Goal: Task Accomplishment & Management: Manage account settings

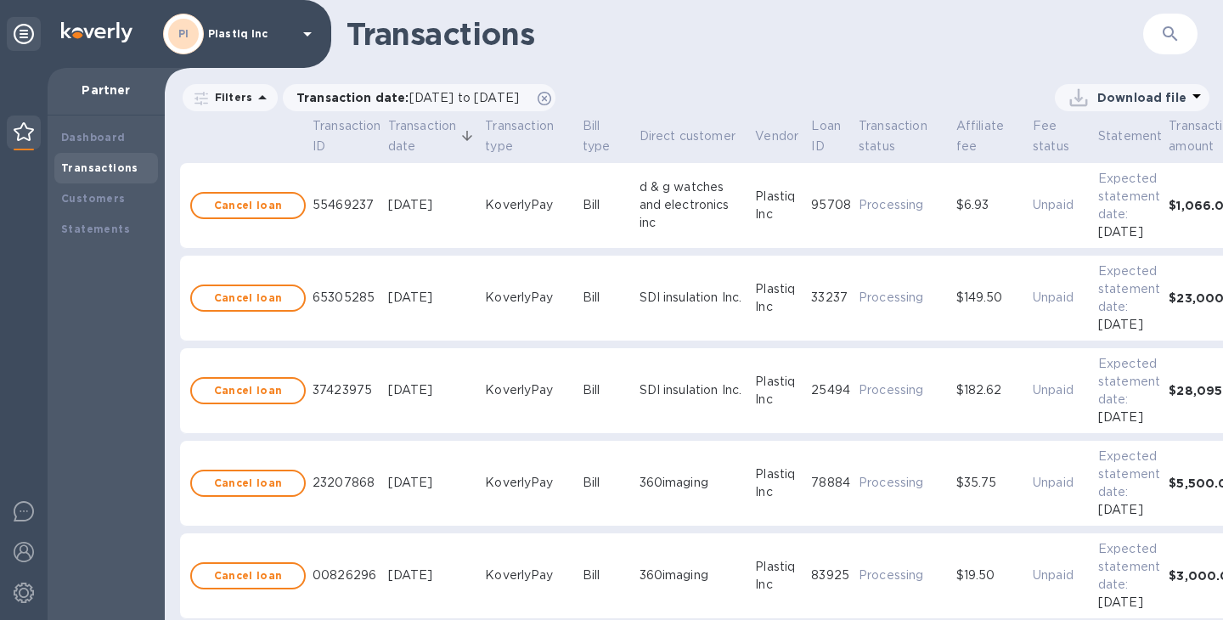
click at [1166, 42] on icon "button" at bounding box center [1170, 34] width 20 height 20
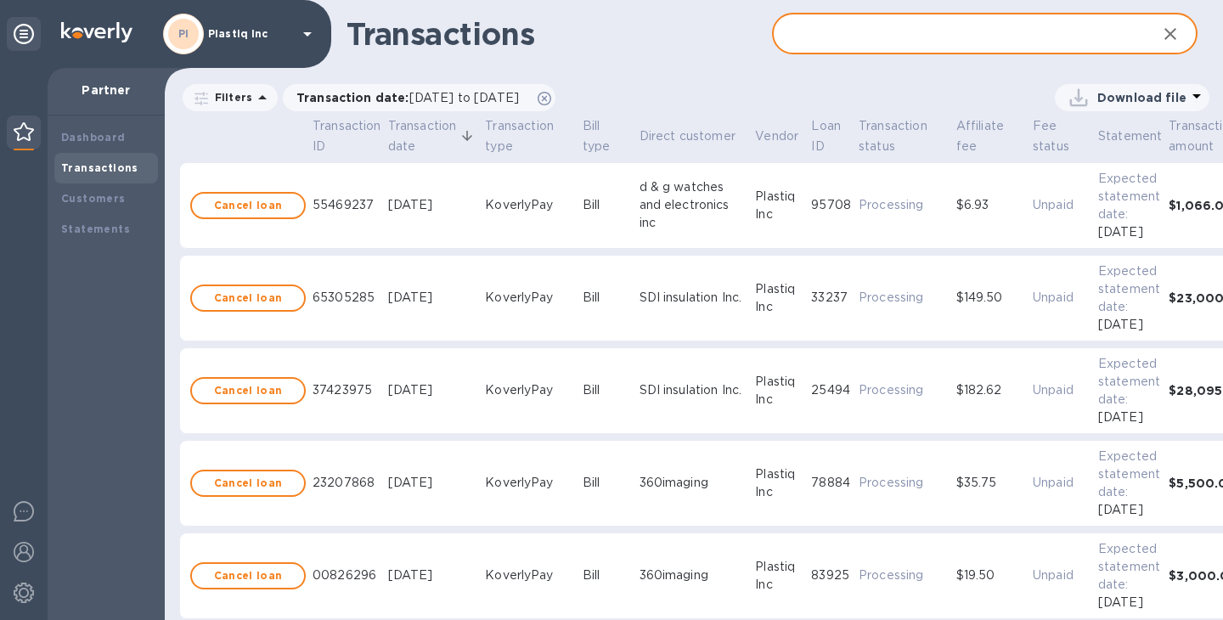
paste input "c5f51eff-fd94-4b82-9ee1-15fc3c01d9b4"
type input "c5f51eff-fd94-4b82-9ee1-15fc3c01d9b4"
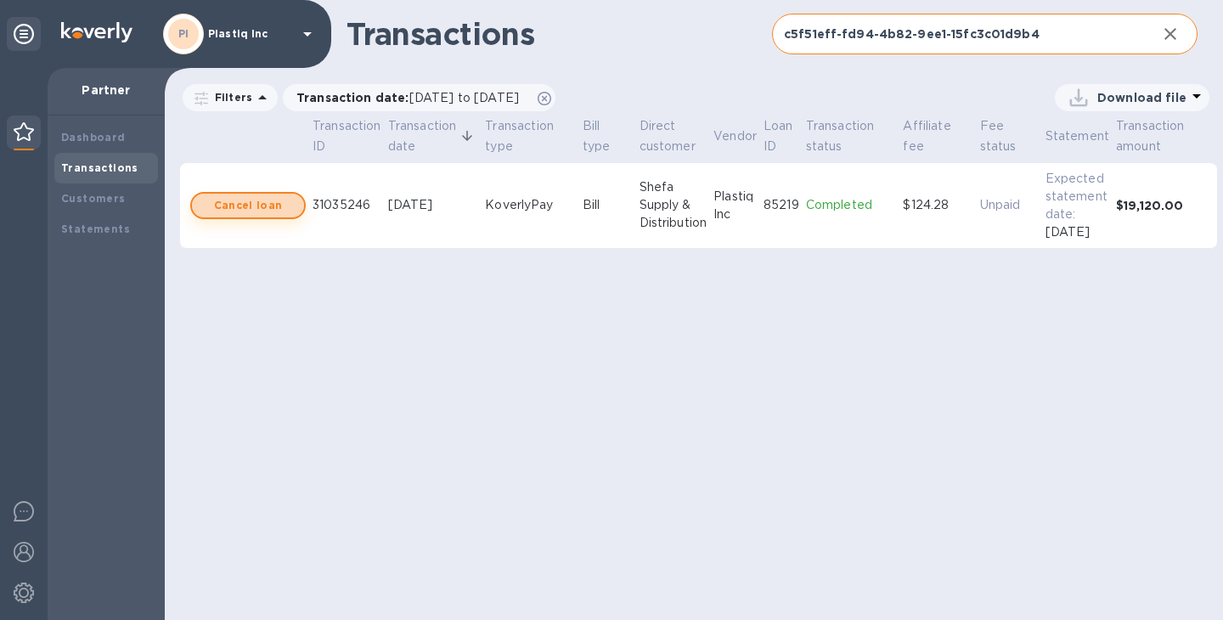
click at [259, 205] on b "Cancel loan" at bounding box center [248, 205] width 69 height 20
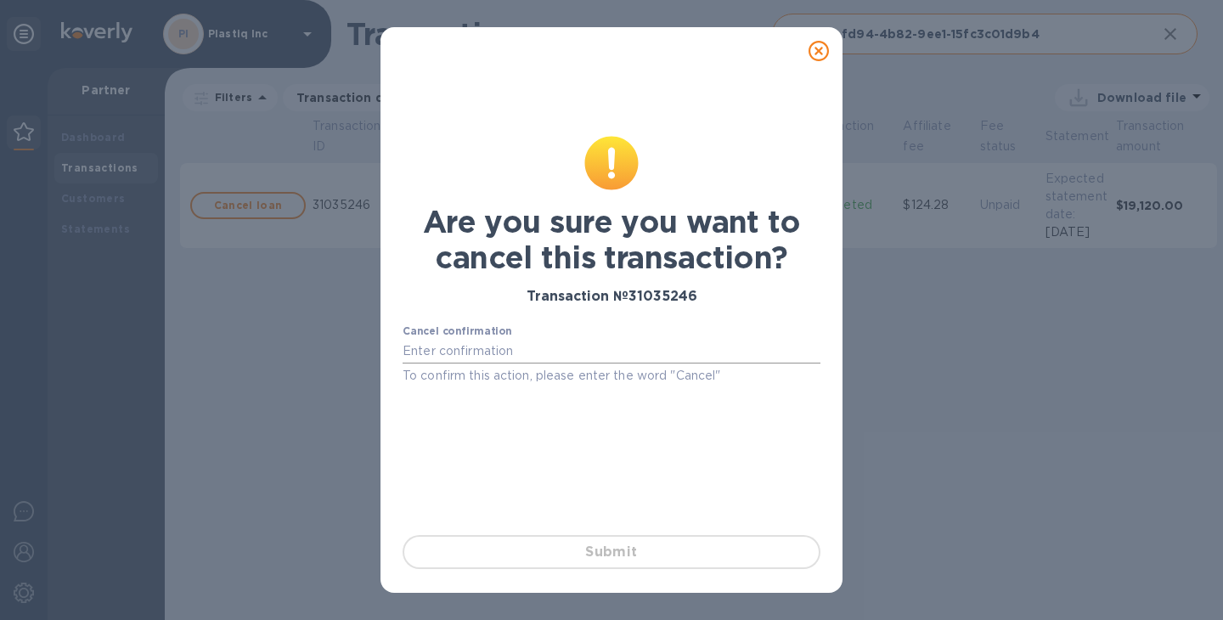
click at [501, 345] on input "text" at bounding box center [611, 351] width 418 height 25
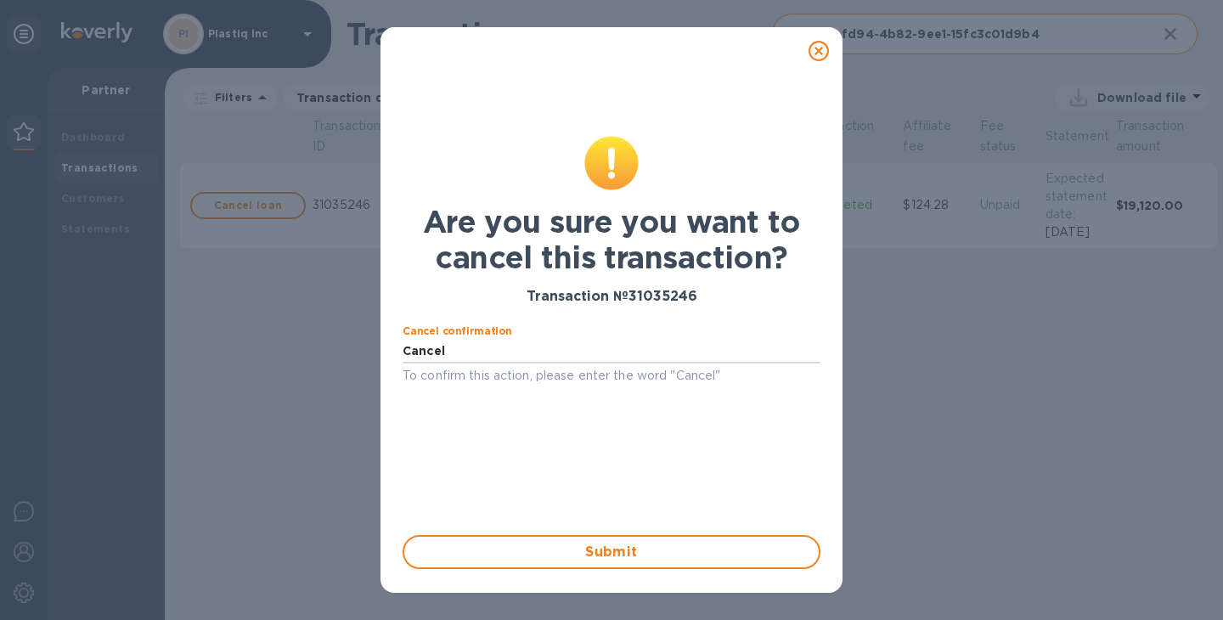
type input "Cancel"
click at [596, 555] on span "Submit" at bounding box center [611, 552] width 387 height 20
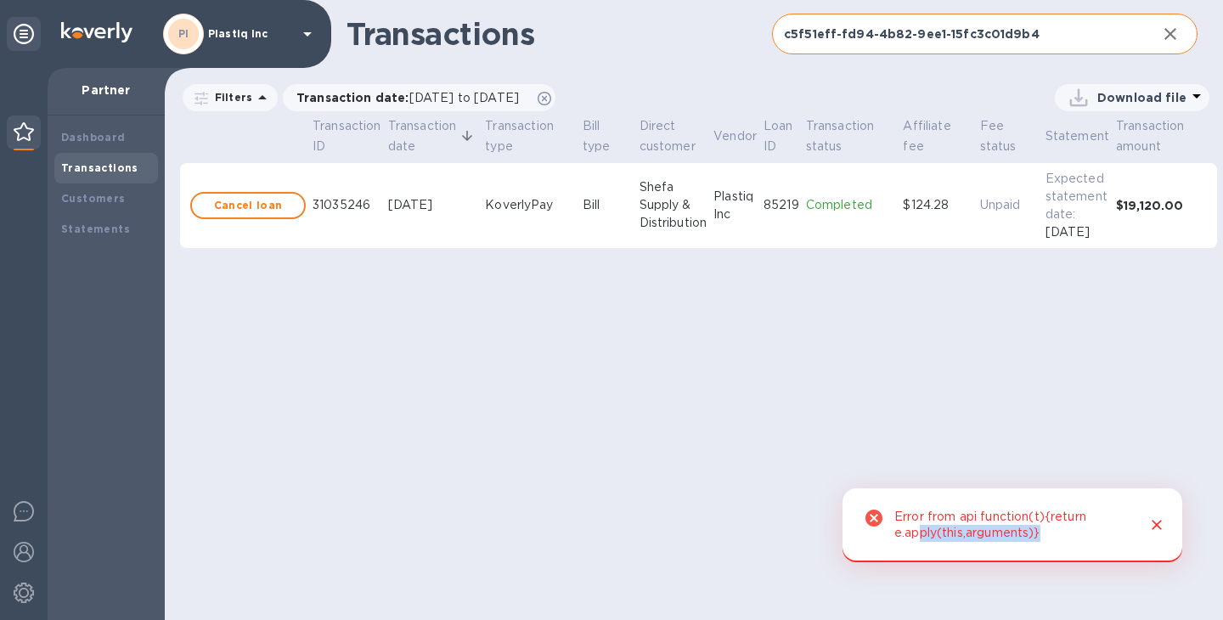
drag, startPoint x: 923, startPoint y: 534, endPoint x: 1086, endPoint y: 531, distance: 163.1
click at [1086, 531] on div "Error from api function(t){return e.apply(this,arguments)}" at bounding box center [1013, 525] width 238 height 47
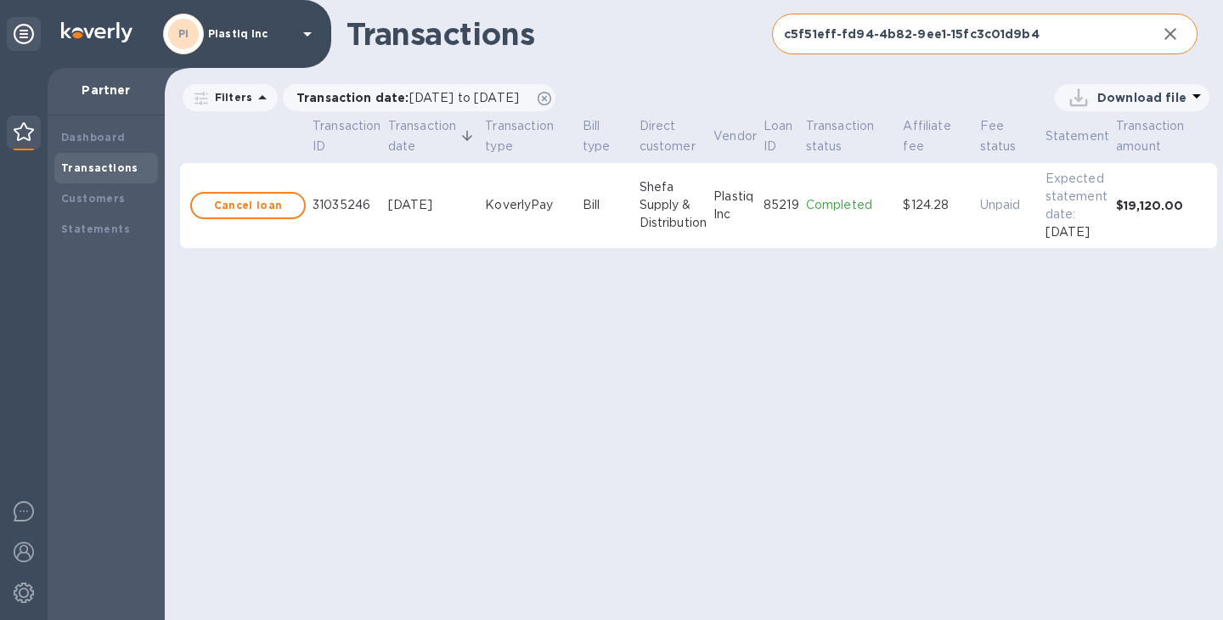
click at [963, 535] on div "Transactions c5f51eff-fd94-4b82-9ee1-15fc3c01d9b4 ​ Filters Transaction date : …" at bounding box center [695, 310] width 1060 height 620
